Goal: Find specific page/section: Find specific page/section

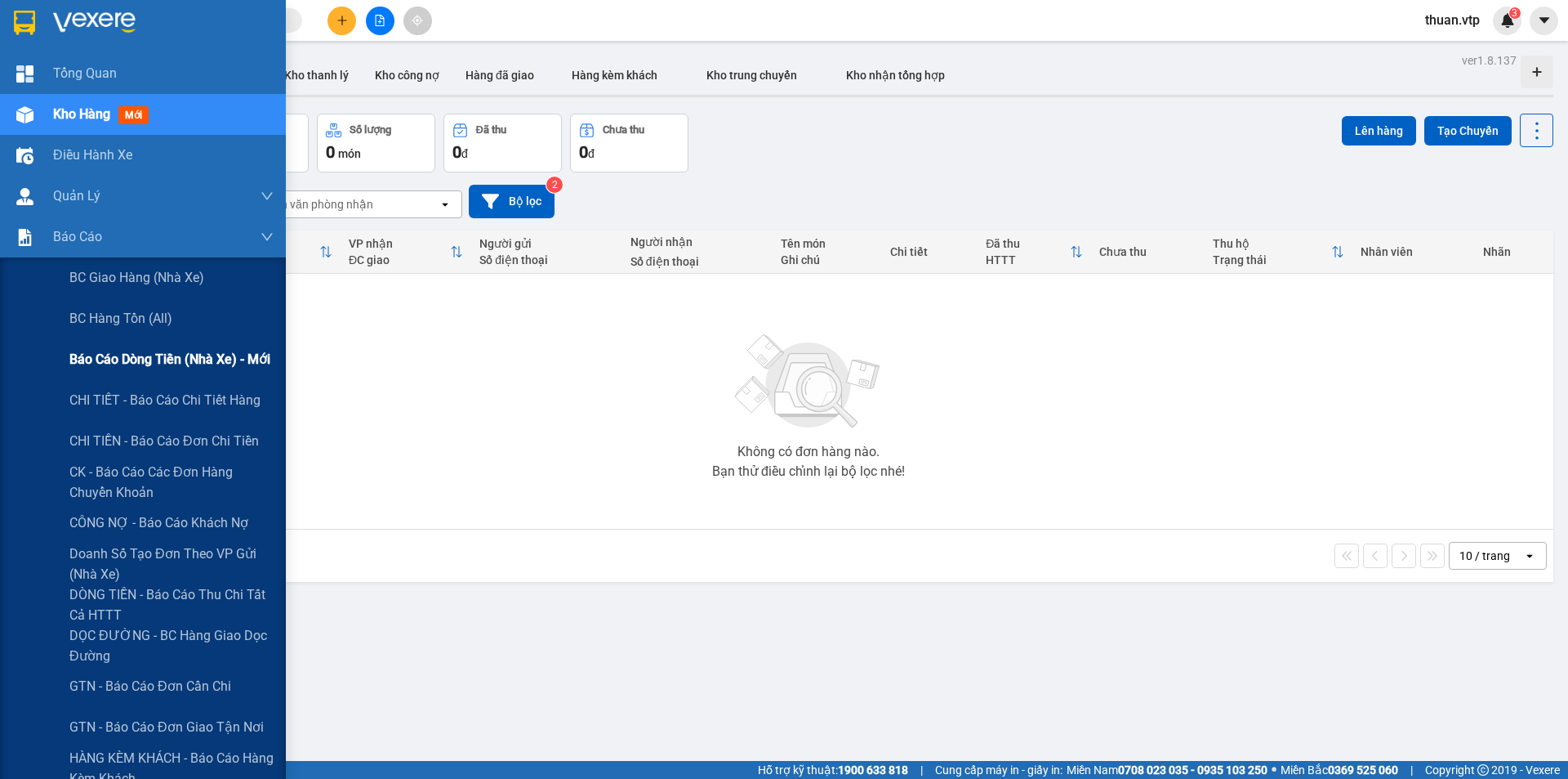
click at [134, 352] on span "Báo cáo dòng tiền (nhà xe) - mới" at bounding box center [170, 359] width 201 height 20
